Goal: Task Accomplishment & Management: Complete application form

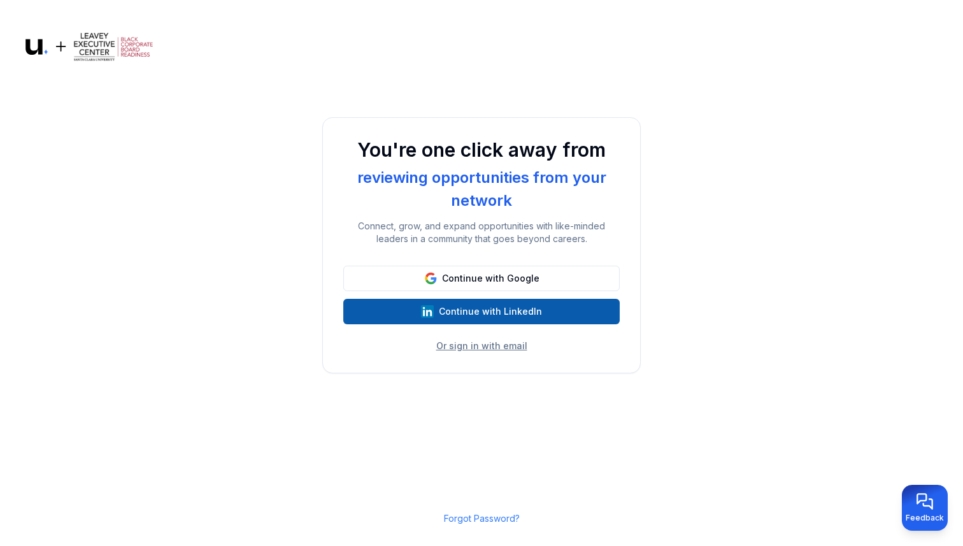
click at [547, 313] on button "Continue with LinkedIn" at bounding box center [481, 311] width 276 height 25
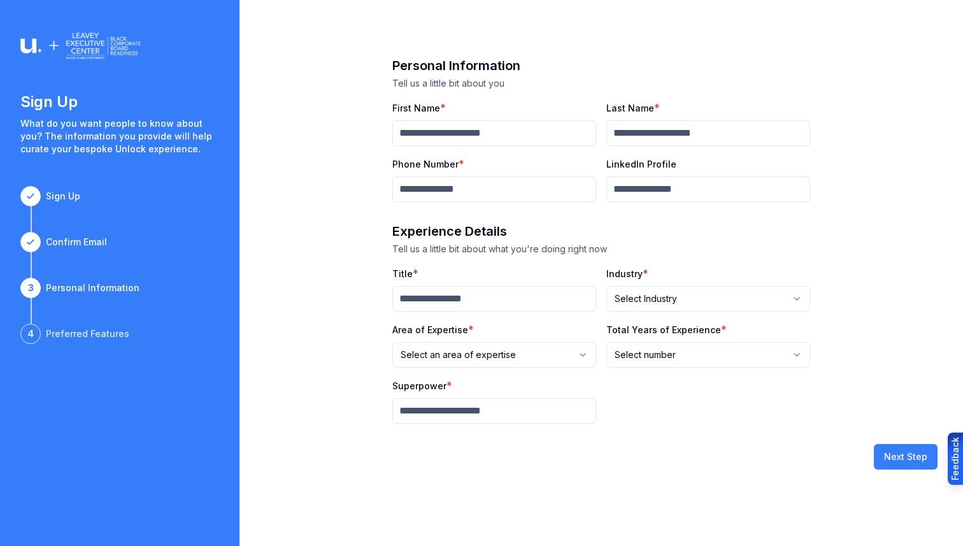
type input "****"
type input "**********"
